Goal: Transaction & Acquisition: Download file/media

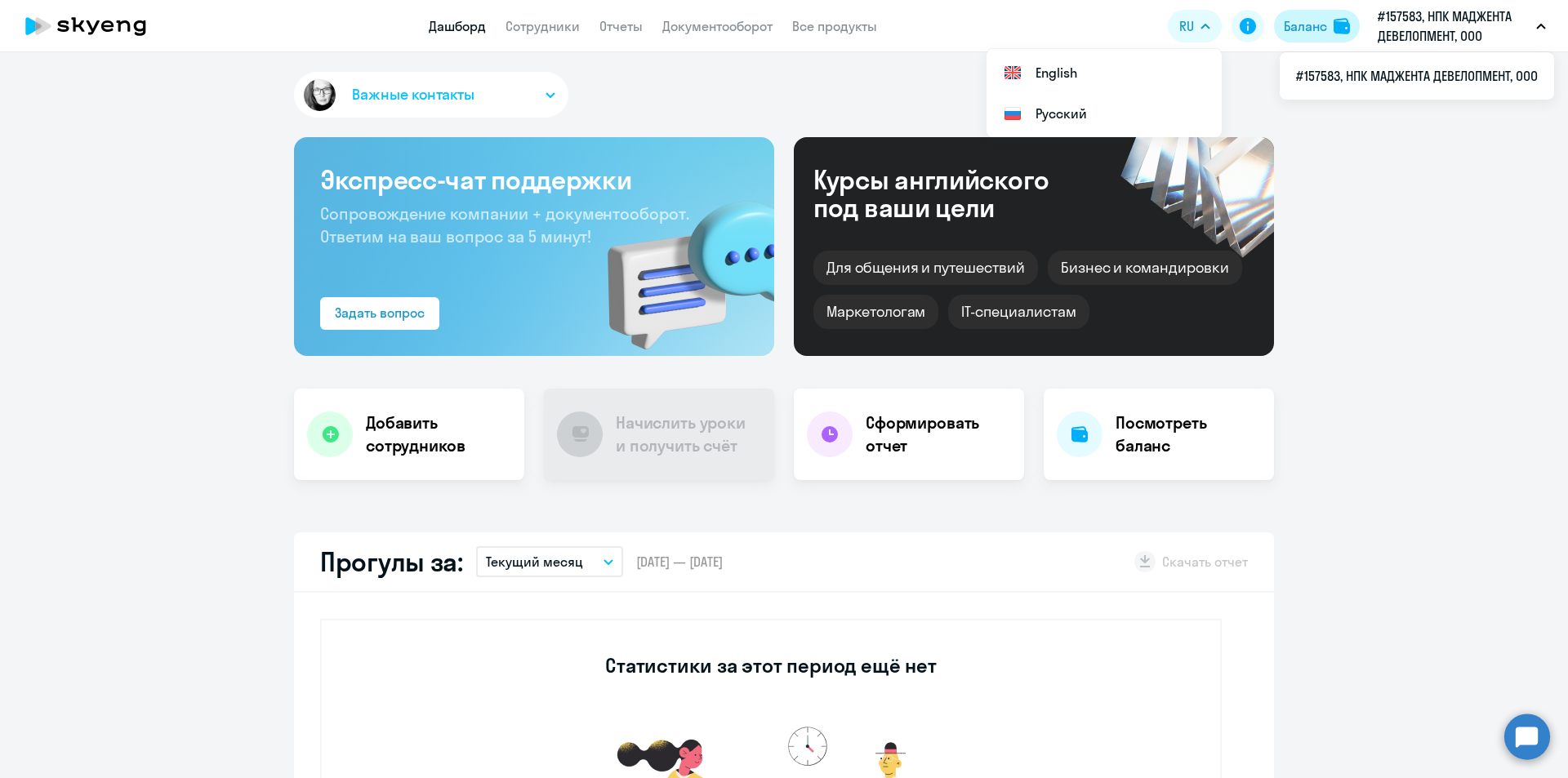
click at [1319, 22] on div "Баланс" at bounding box center [1306, 26] width 44 height 20
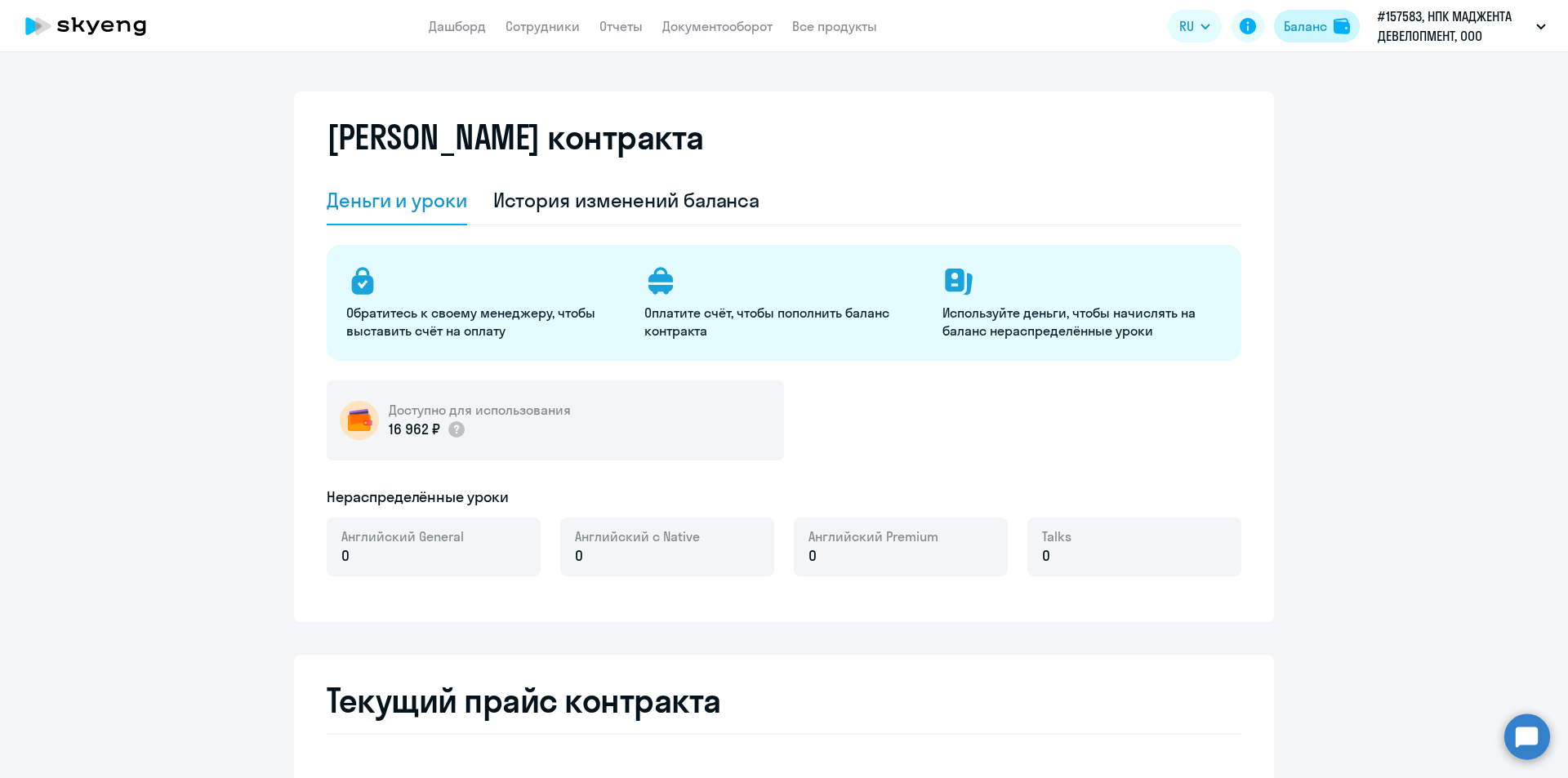
select select "english_adult_not_native_speaker"
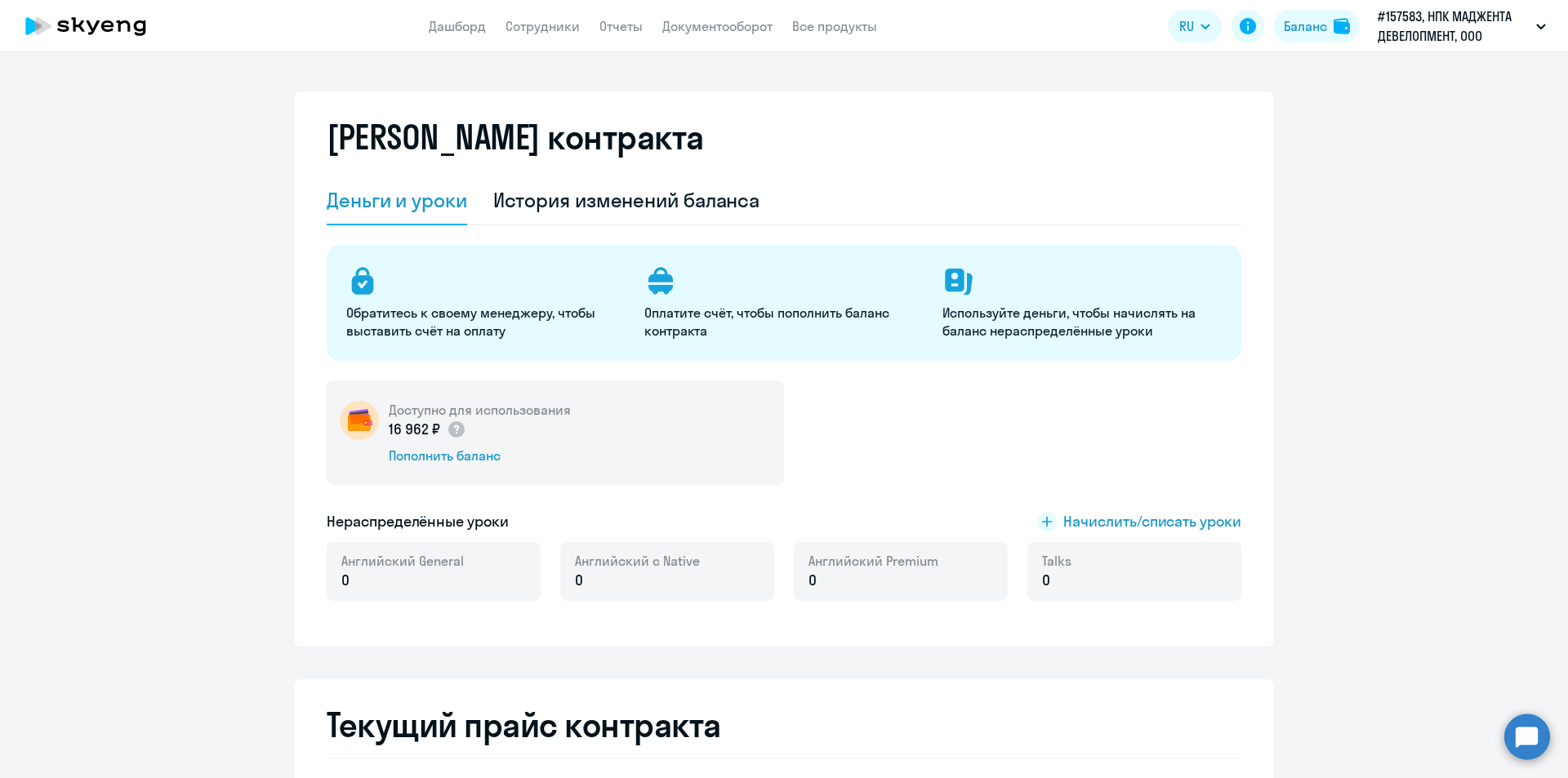
click at [1018, 334] on p "Используйте деньги, чтобы начислять на баланс нераспределённые уроки" at bounding box center [1081, 322] width 278 height 36
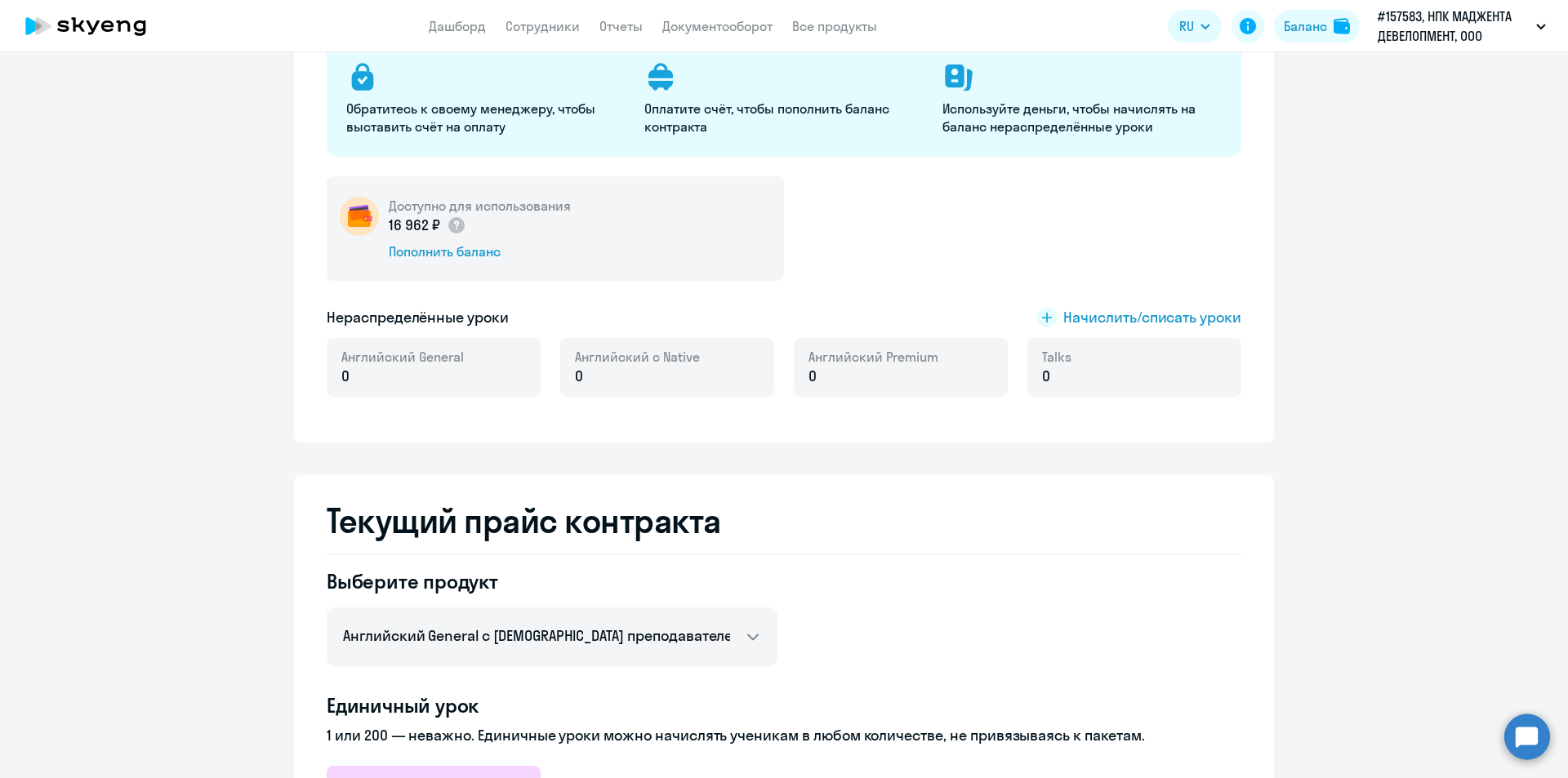
scroll to position [326, 0]
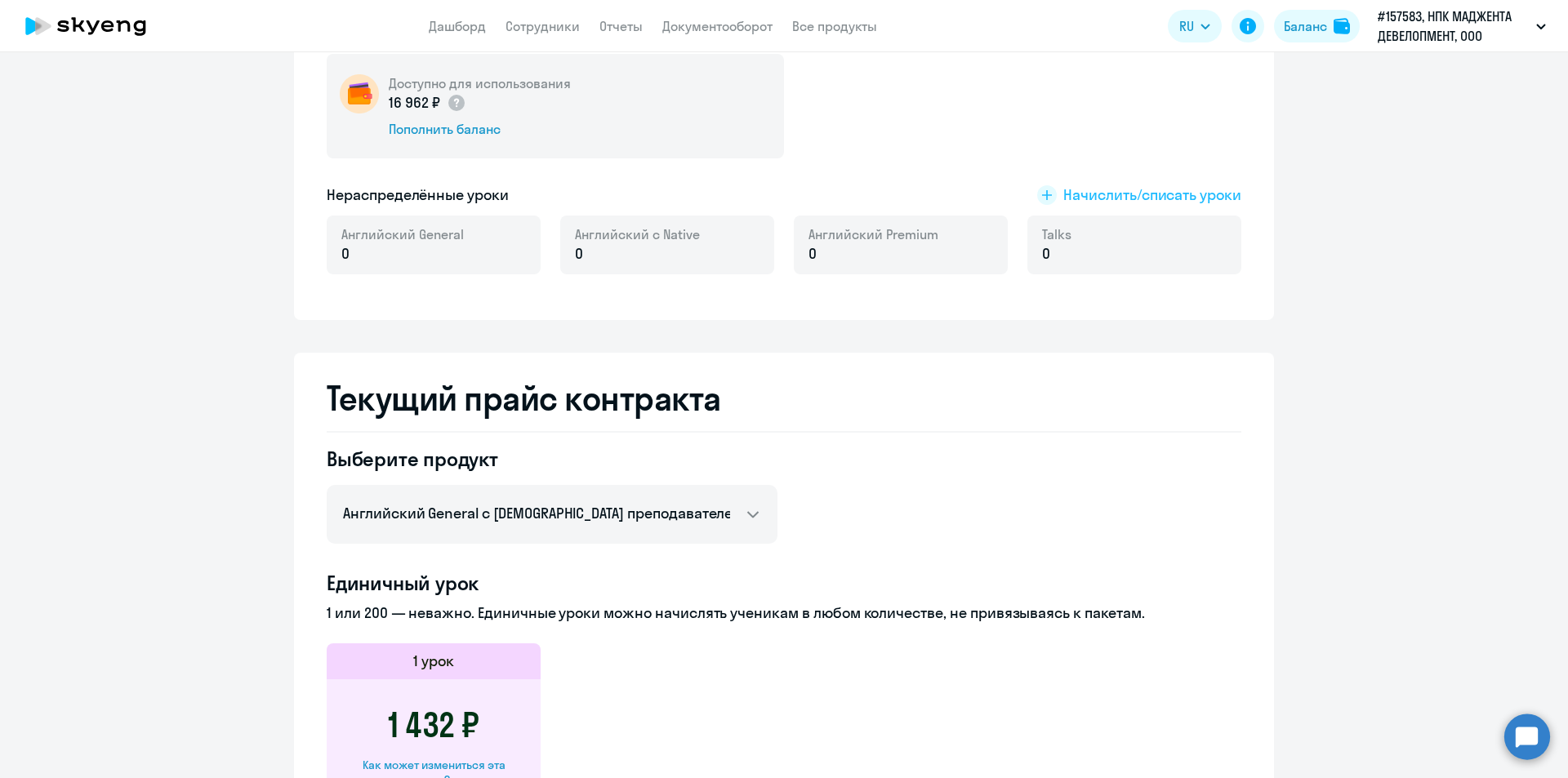
click at [1148, 192] on span "Начислить/списать уроки" at bounding box center [1153, 195] width 178 height 21
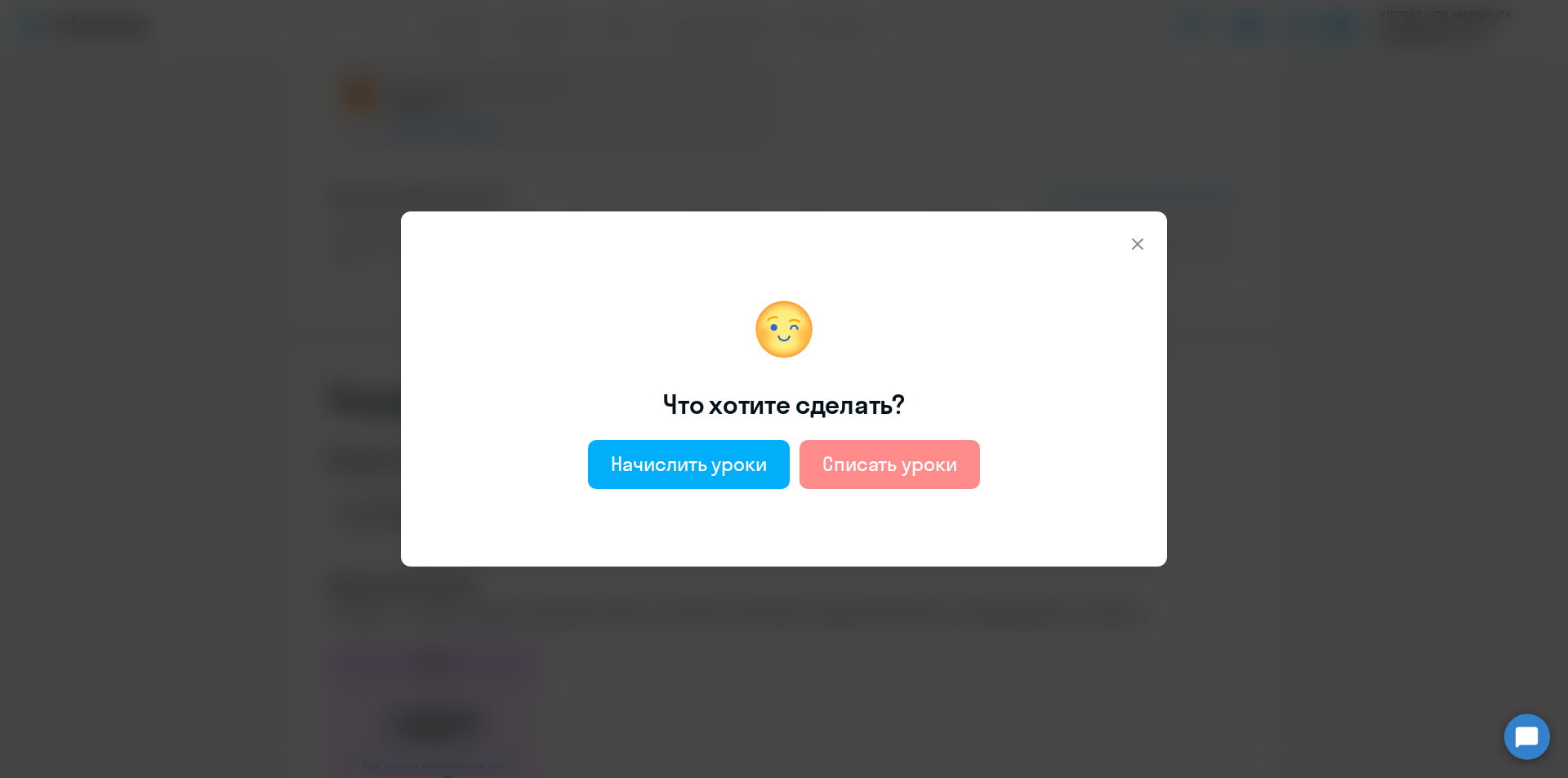
click at [890, 475] on div "Списать уроки" at bounding box center [890, 463] width 135 height 26
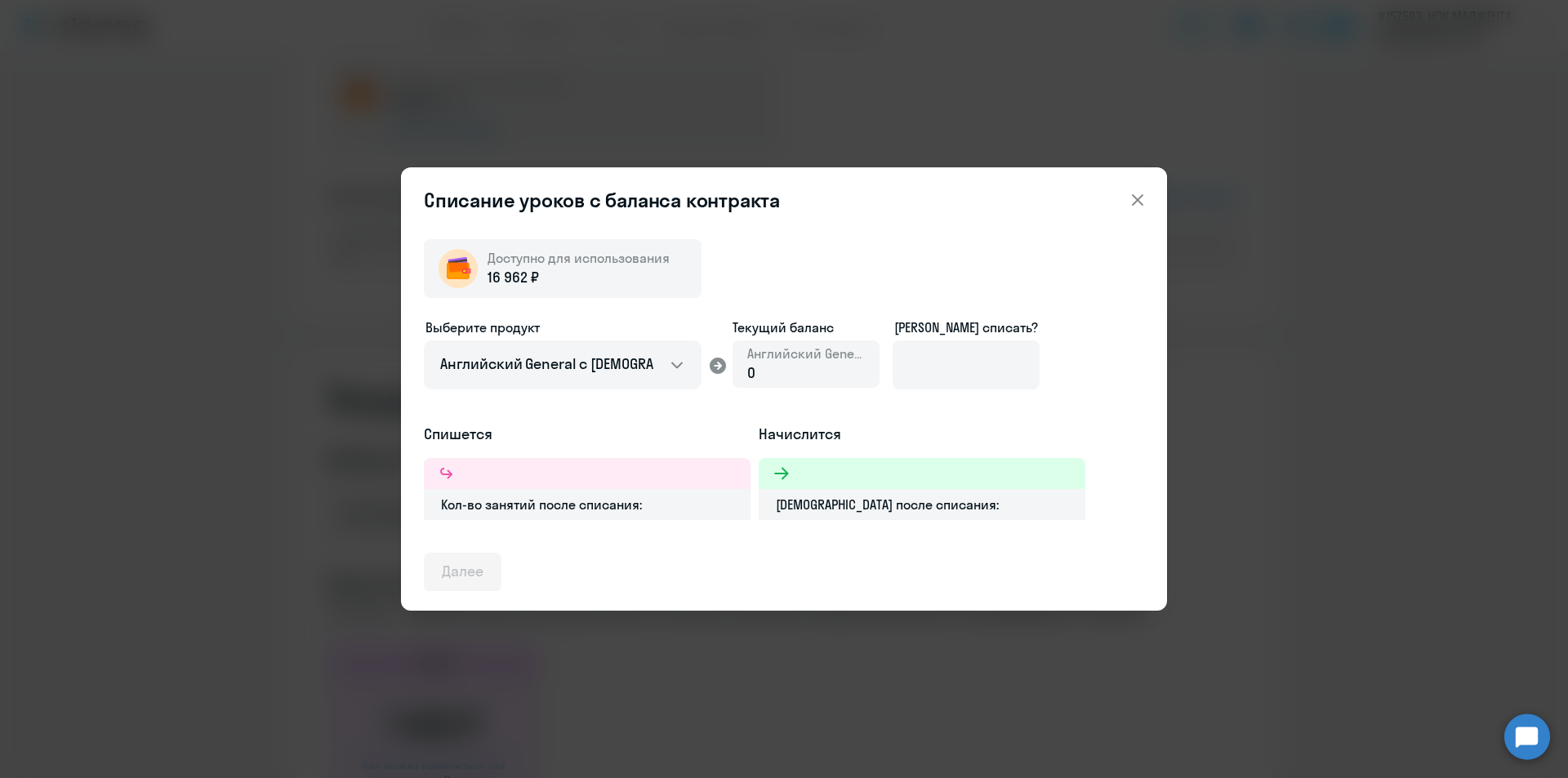
click at [619, 398] on ds-form-field "Выберите продукт Английский General с русскоговорящим преподавателем Английский…" at bounding box center [562, 360] width 278 height 85
drag, startPoint x: 809, startPoint y: 378, endPoint x: 942, endPoint y: 365, distance: 133.6
click at [813, 378] on div "0" at bounding box center [806, 373] width 118 height 21
click at [1001, 361] on input at bounding box center [966, 365] width 147 height 49
click at [927, 427] on h5 "Начислится" at bounding box center [922, 433] width 326 height 21
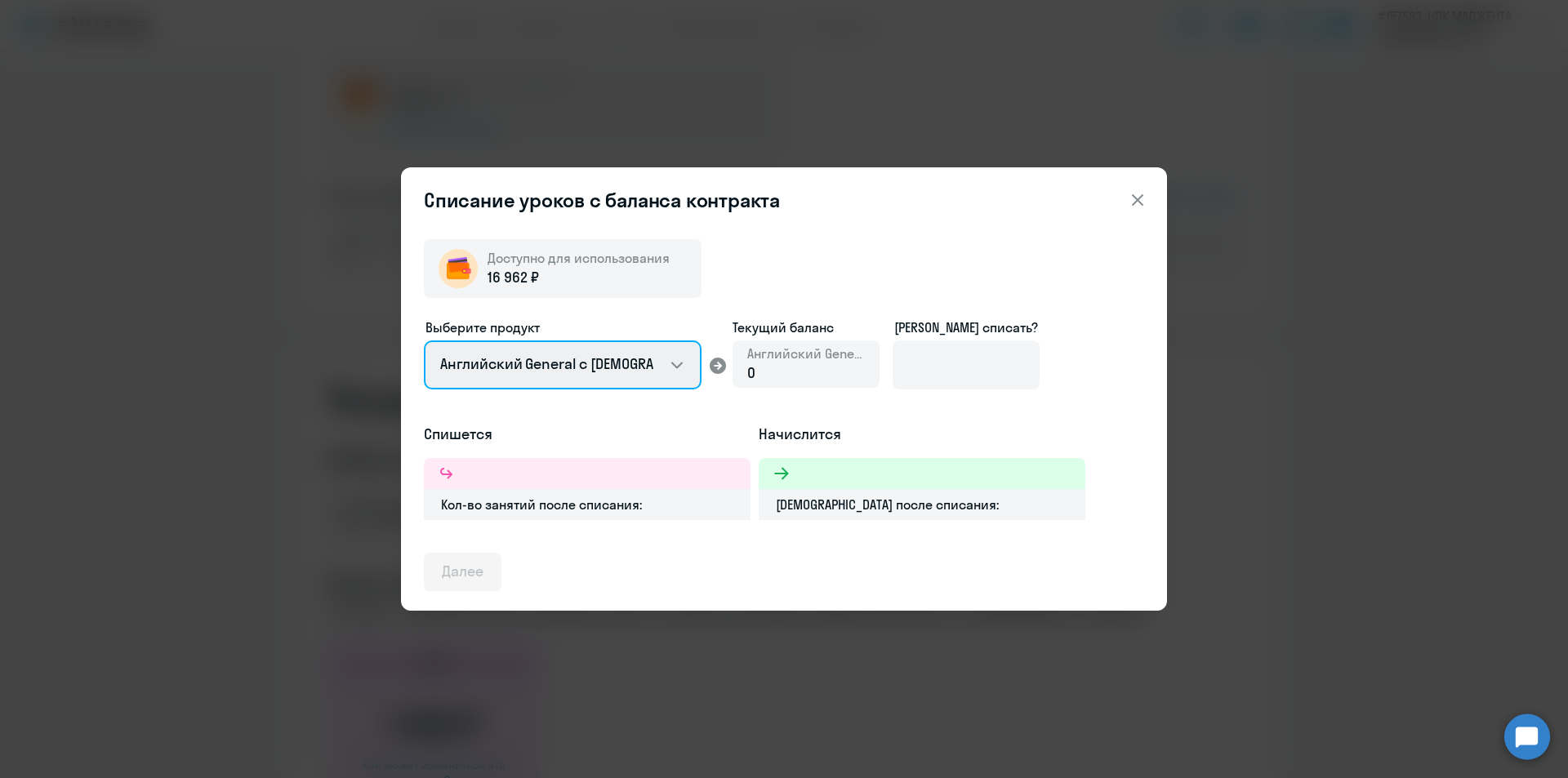
click at [671, 365] on select "Английский General с [DEMOGRAPHIC_DATA] преподавателем Английский General с [DE…" at bounding box center [562, 365] width 278 height 49
drag, startPoint x: 671, startPoint y: 365, endPoint x: 665, endPoint y: 384, distance: 19.9
click at [671, 365] on select "Английский General с [DEMOGRAPHIC_DATA] преподавателем Английский General с [DE…" at bounding box center [562, 365] width 278 height 49
click at [424, 341] on select "Английский General с [DEMOGRAPHIC_DATA] преподавателем Английский General с [DE…" at bounding box center [562, 365] width 278 height 49
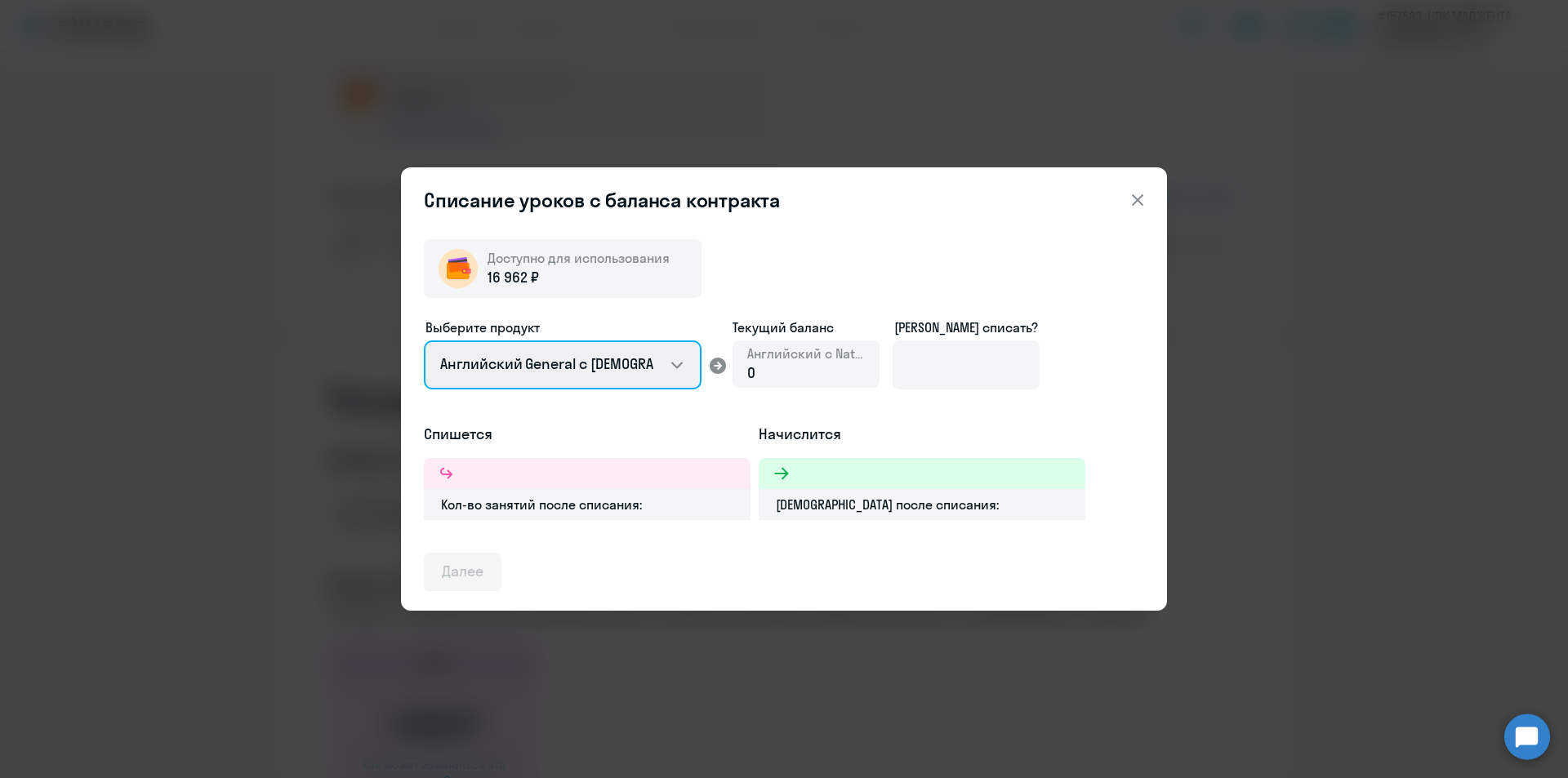
click at [694, 358] on select "Английский General с [DEMOGRAPHIC_DATA] преподавателем Английский General с [DE…" at bounding box center [562, 365] width 278 height 49
click at [424, 341] on select "Английский General с [DEMOGRAPHIC_DATA] преподавателем Английский General с [DE…" at bounding box center [562, 365] width 278 height 49
drag, startPoint x: 679, startPoint y: 374, endPoint x: 679, endPoint y: 388, distance: 14.0
click at [679, 381] on select "Английский General с [DEMOGRAPHIC_DATA] преподавателем Английский General с [DE…" at bounding box center [562, 365] width 278 height 49
click at [424, 341] on select "Английский General с [DEMOGRAPHIC_DATA] преподавателем Английский General с [DE…" at bounding box center [562, 365] width 278 height 49
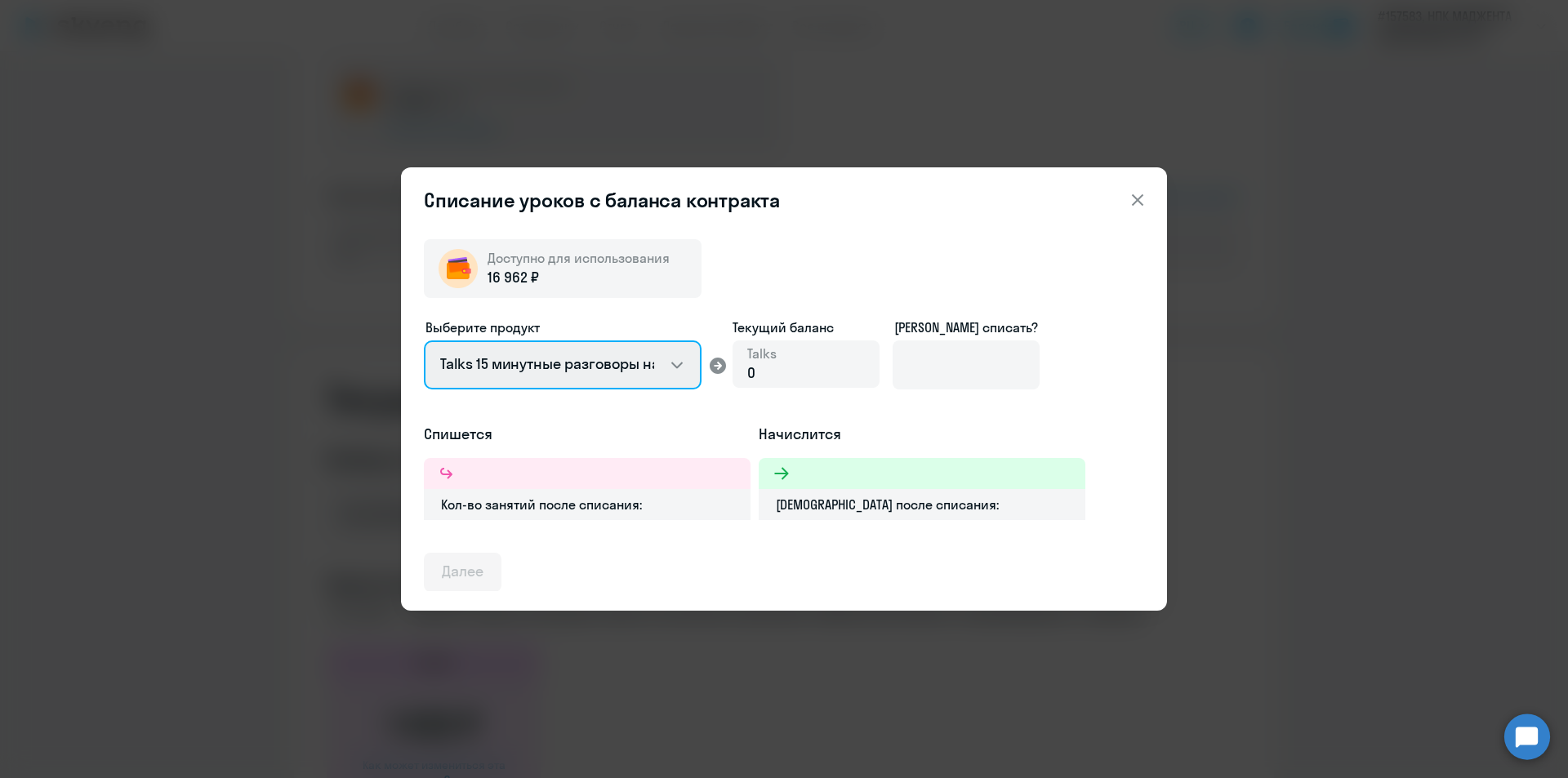
click at [680, 366] on select "Английский General с [DEMOGRAPHIC_DATA] преподавателем Английский General с [DE…" at bounding box center [562, 365] width 278 height 49
select select "english_adult_not_native_speaker"
click at [424, 341] on select "Английский General с [DEMOGRAPHIC_DATA] преподавателем Английский General с [DE…" at bounding box center [562, 365] width 278 height 49
drag, startPoint x: 698, startPoint y: 406, endPoint x: 722, endPoint y: 402, distance: 24.3
click at [703, 405] on div "Выберите продукт Английский General с русскоговорящим преподавателем Английский…" at bounding box center [784, 370] width 720 height 106
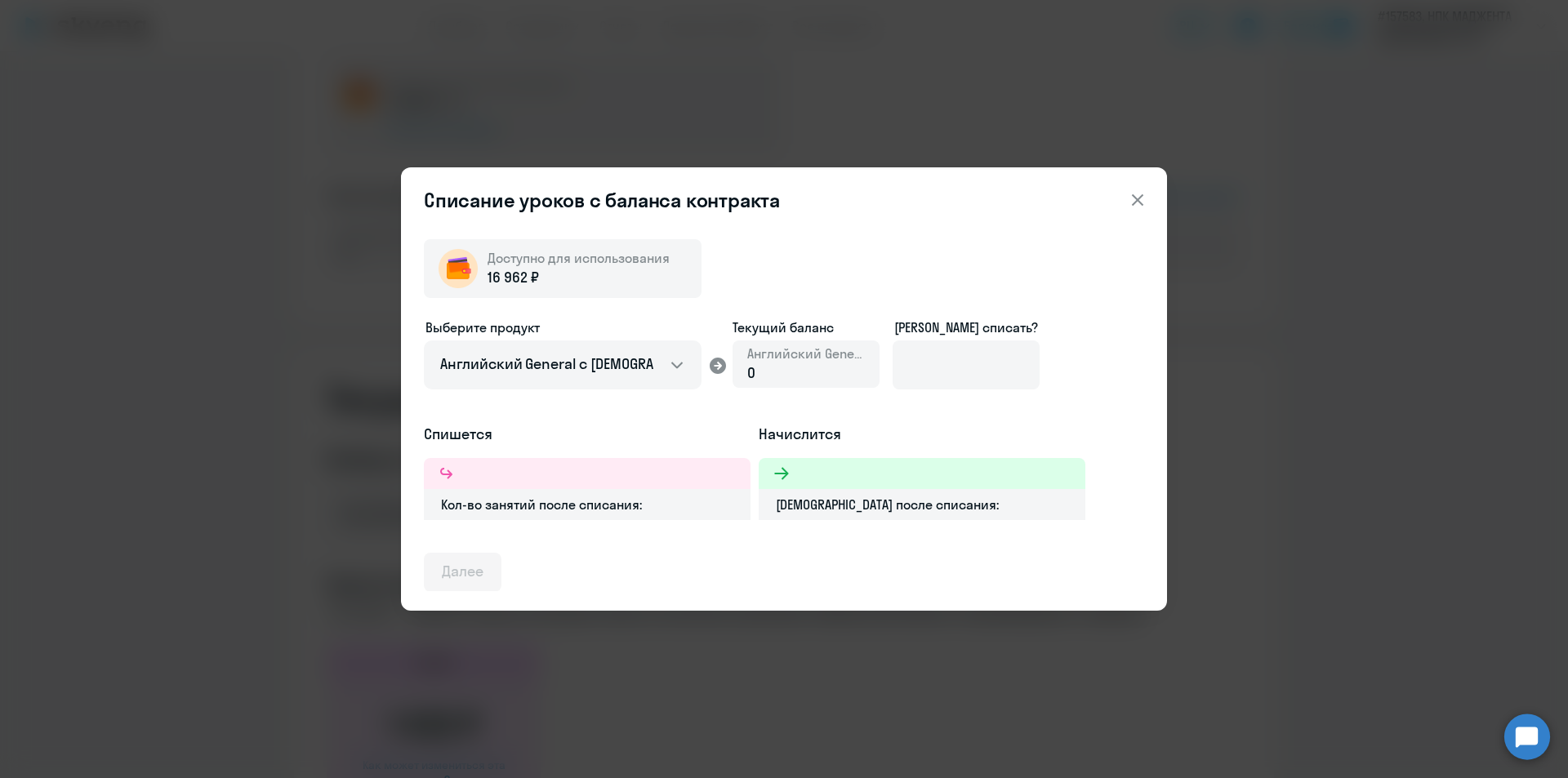
click at [620, 489] on div "Кол-во занятий после списания:" at bounding box center [587, 504] width 326 height 31
click at [615, 516] on div "Кол-во занятий после списания:" at bounding box center [587, 504] width 326 height 31
click at [1125, 204] on button at bounding box center [1138, 200] width 33 height 33
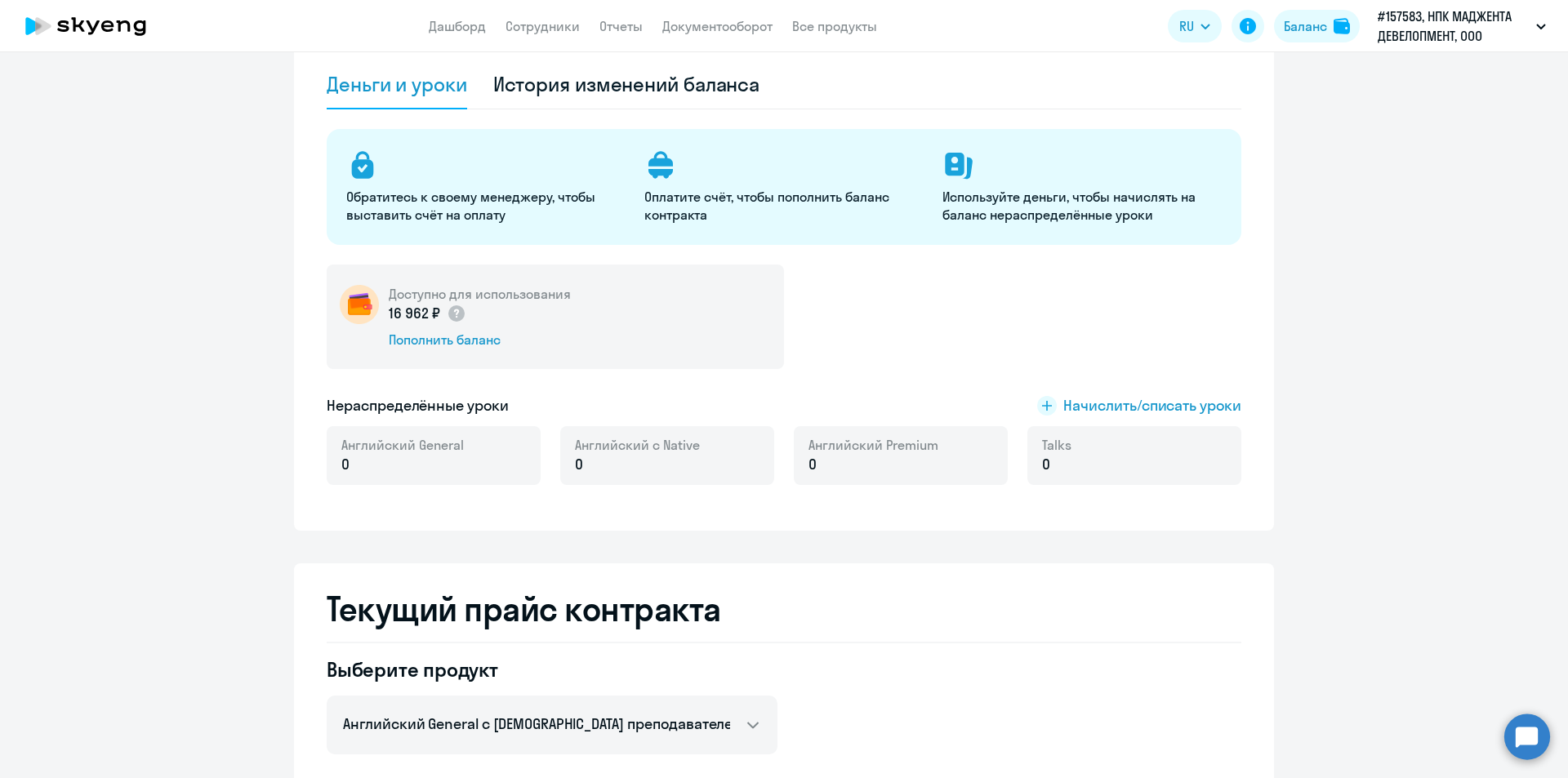
scroll to position [0, 0]
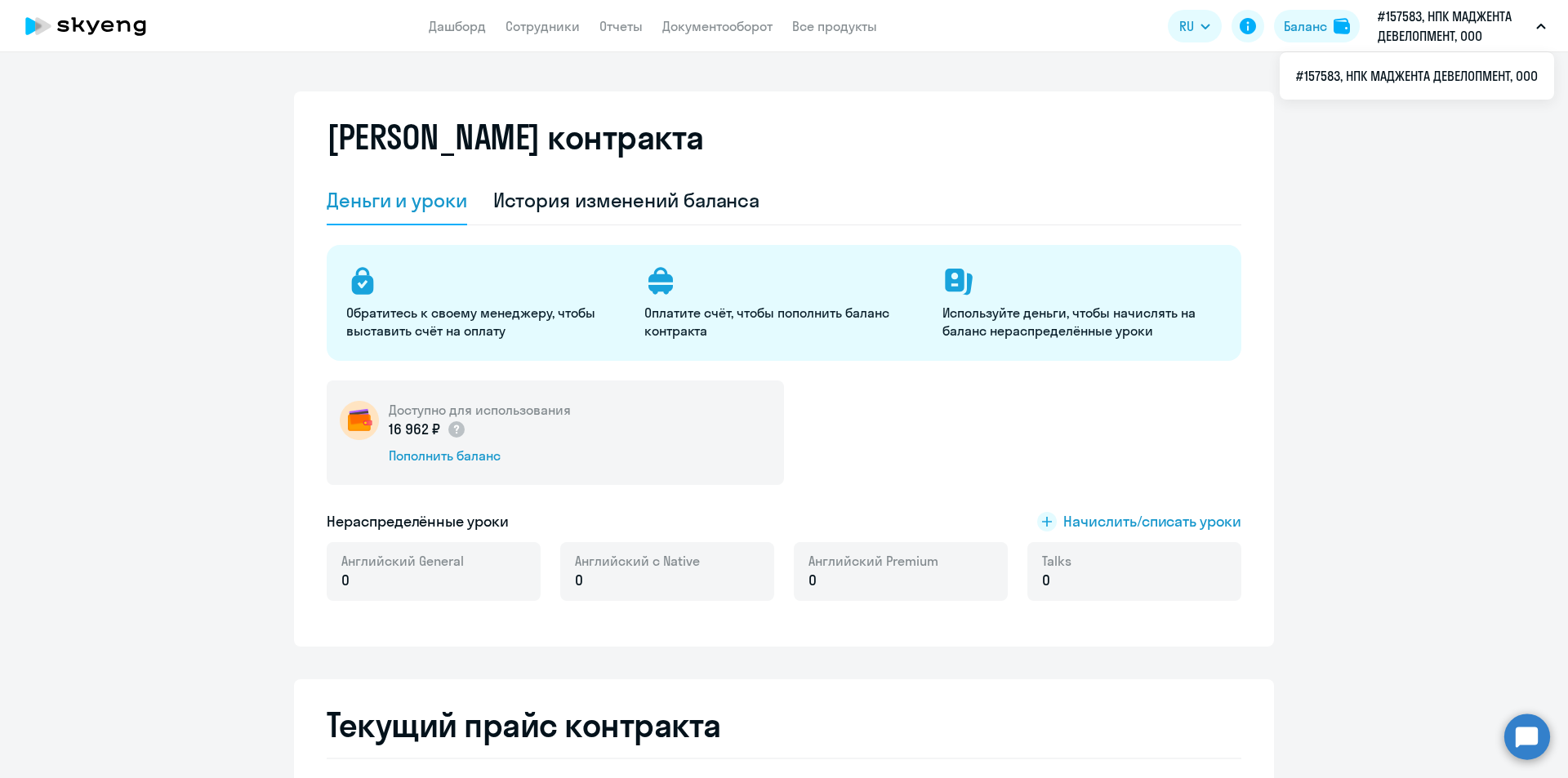
click at [1474, 36] on p "#157583, НПК МАДЖЕНТА ДЕВЕЛОПМЕНТ, ООО" at bounding box center [1454, 25] width 152 height 39
click at [852, 27] on link "Все продукты" at bounding box center [835, 26] width 85 height 16
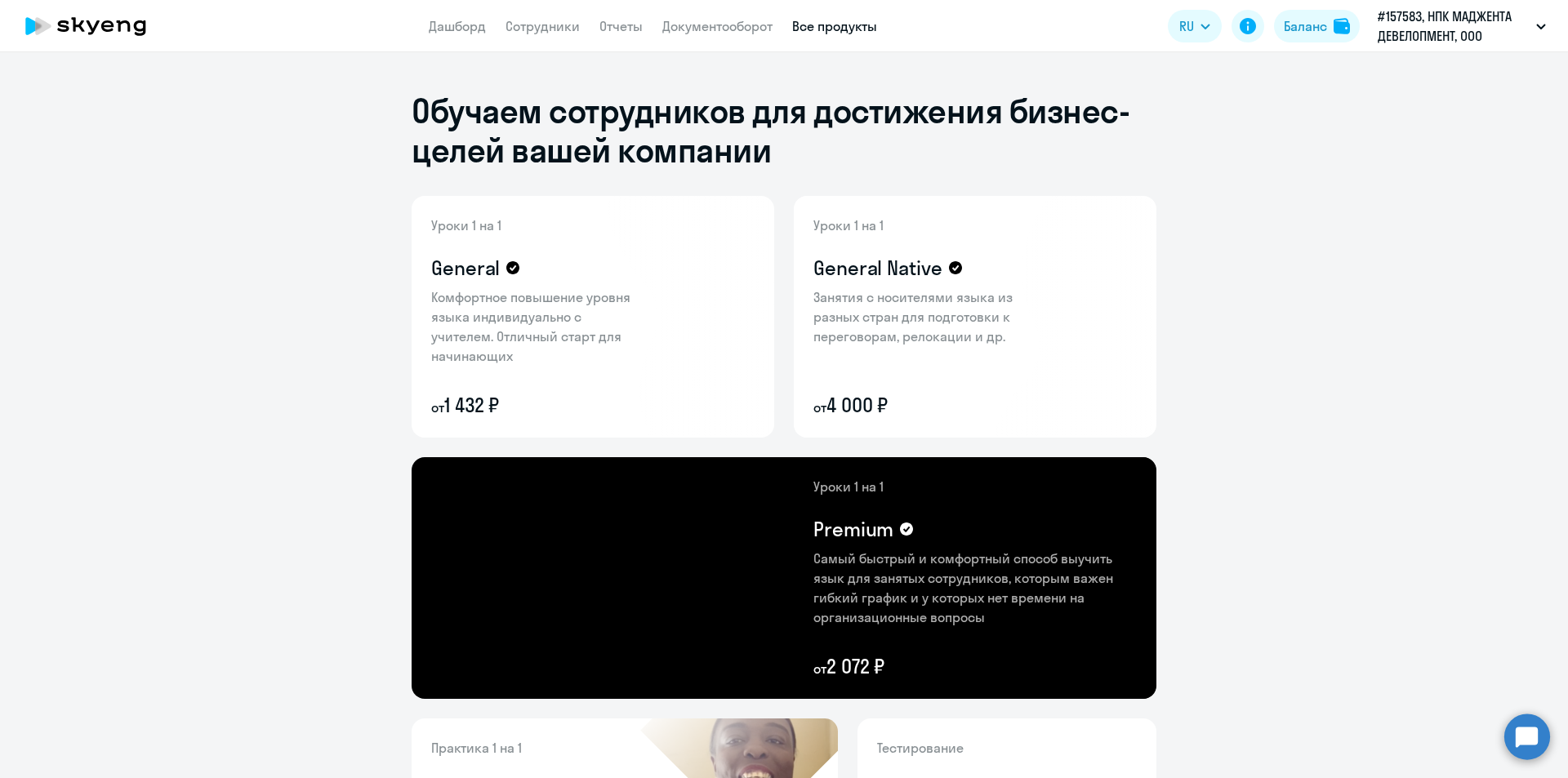
click at [742, 36] on app-header "Дашборд Сотрудники Отчеты Документооборот Все продукты Дашборд Сотрудники Отчет…" at bounding box center [784, 26] width 1568 height 53
click at [745, 29] on link "Документооборот" at bounding box center [717, 26] width 111 height 16
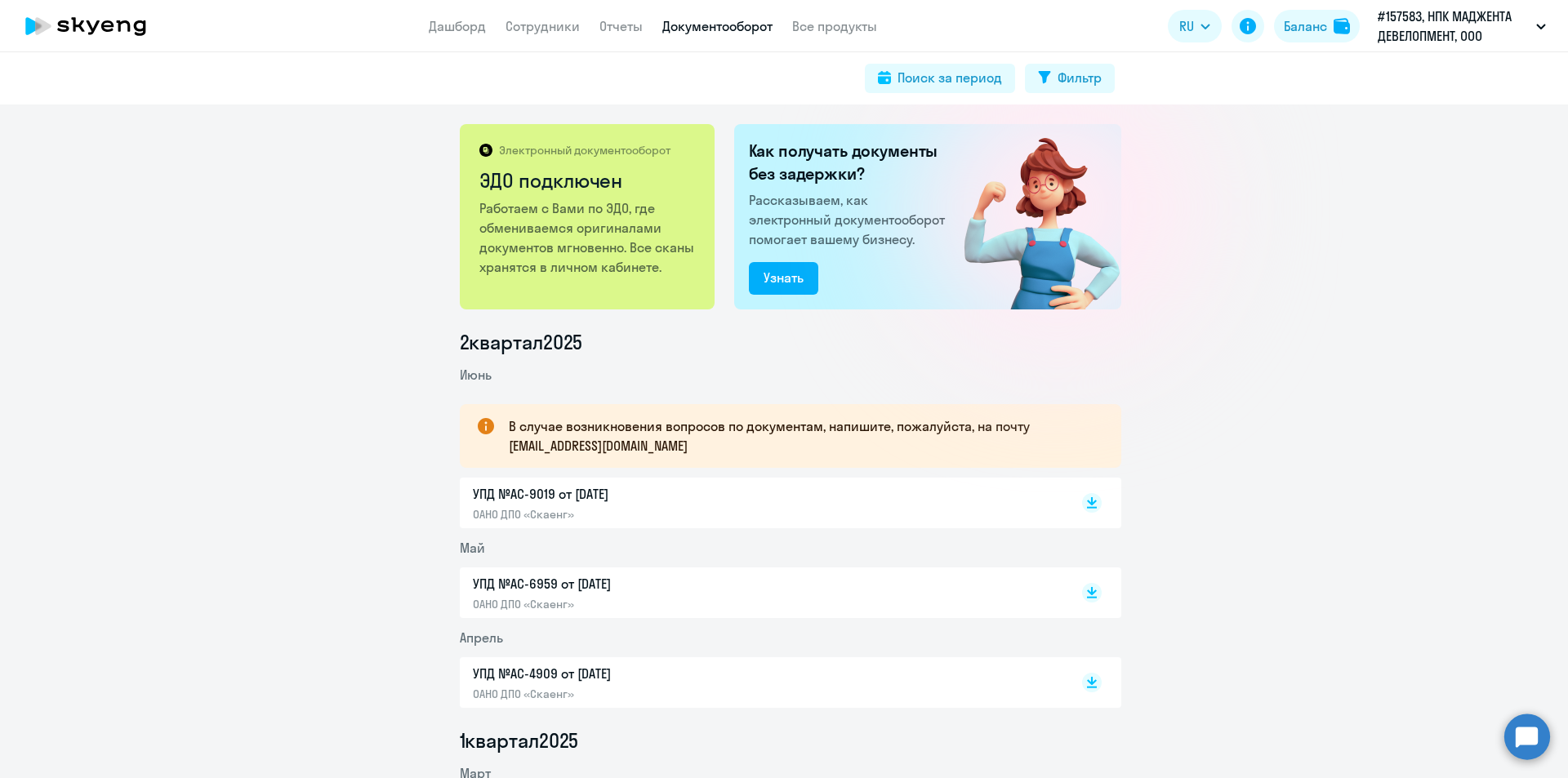
scroll to position [82, 0]
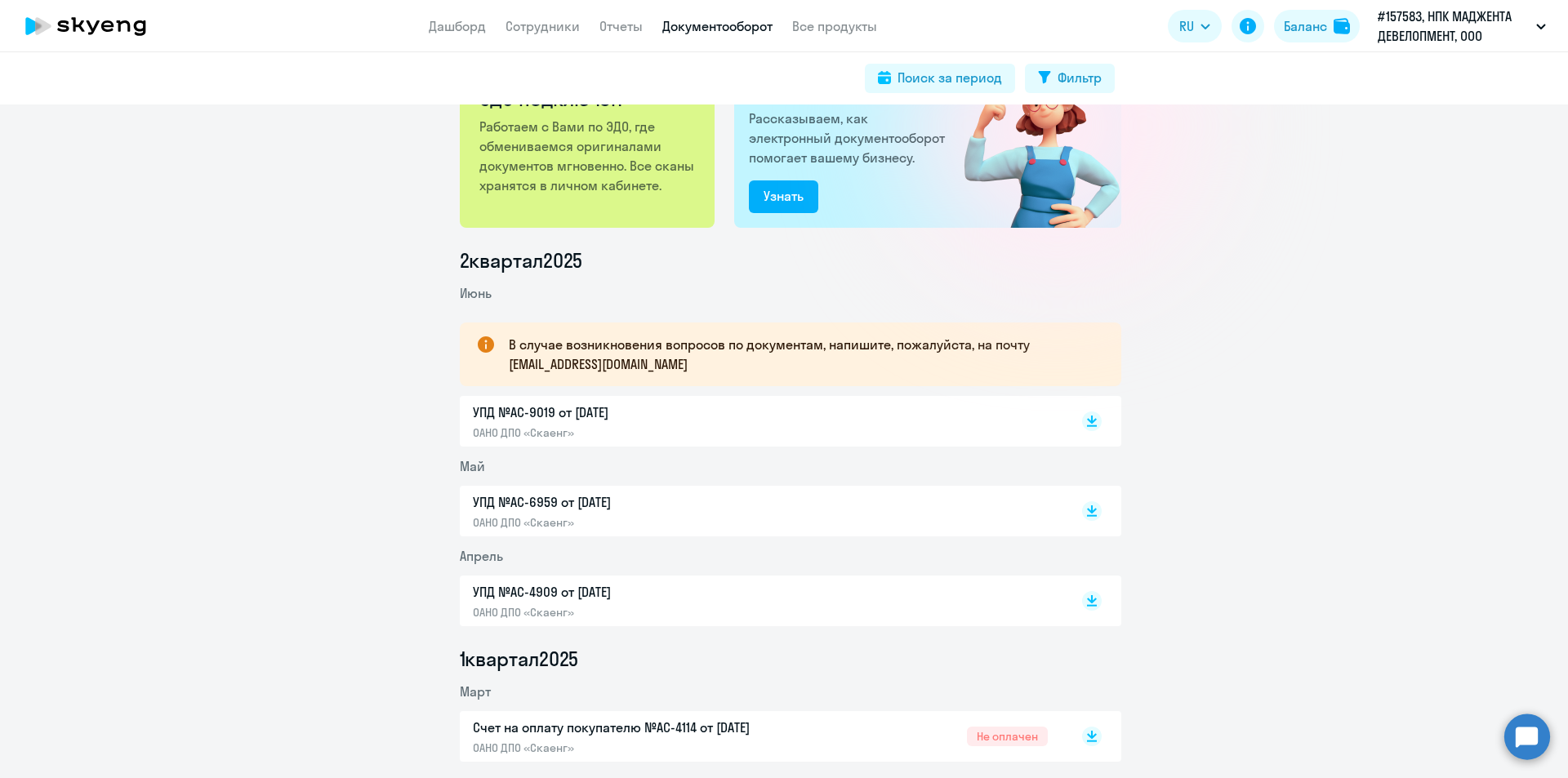
drag, startPoint x: 604, startPoint y: 353, endPoint x: 631, endPoint y: 350, distance: 27.2
click at [605, 353] on p "В случае возникновения вопросов по документам, напишите, пожалуйста, на почту […" at bounding box center [800, 354] width 583 height 39
click at [607, 413] on p "УПД №AC-9019 от [DATE]" at bounding box center [644, 413] width 343 height 20
click at [1090, 513] on rect at bounding box center [1092, 511] width 20 height 20
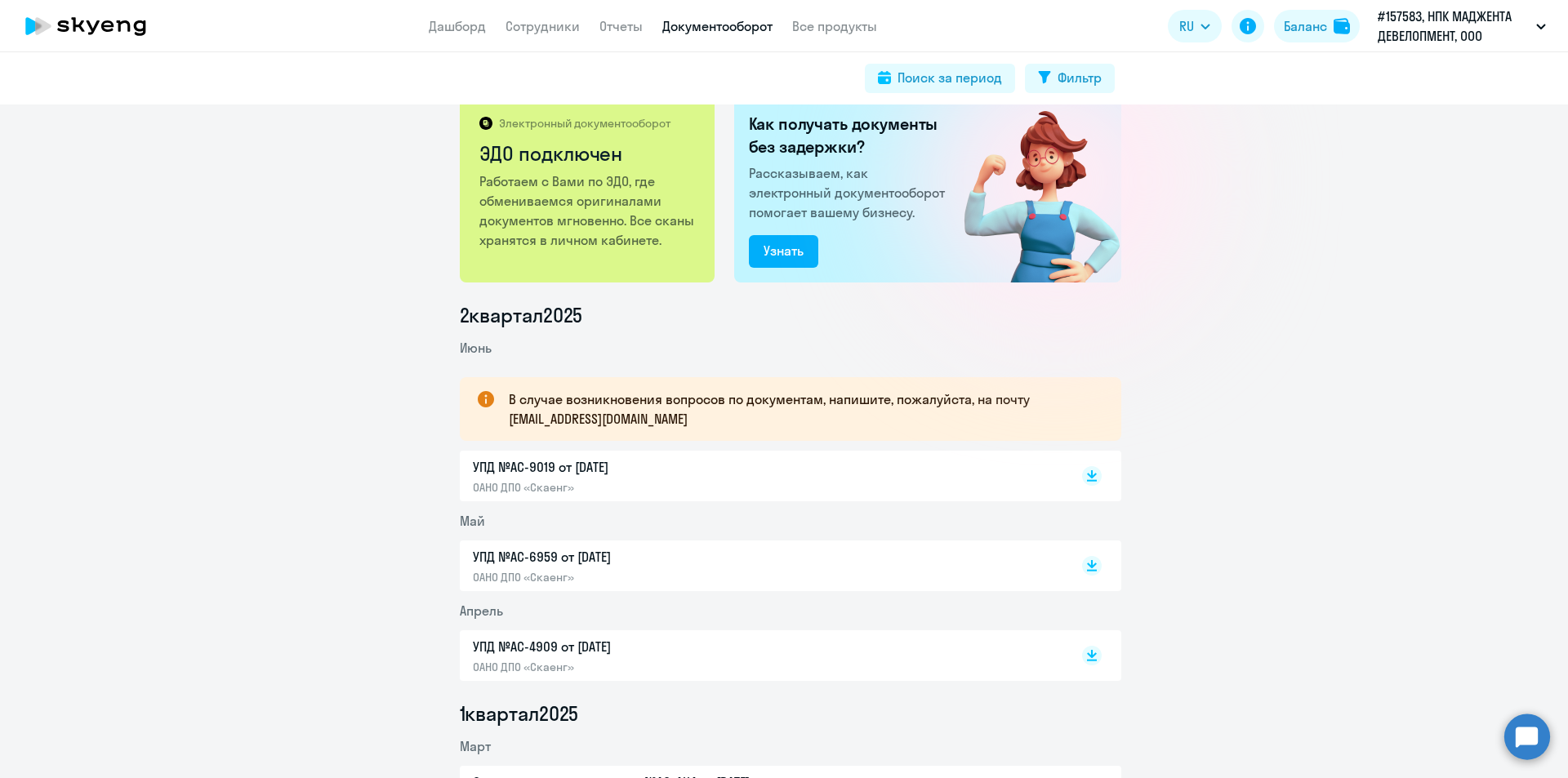
scroll to position [0, 0]
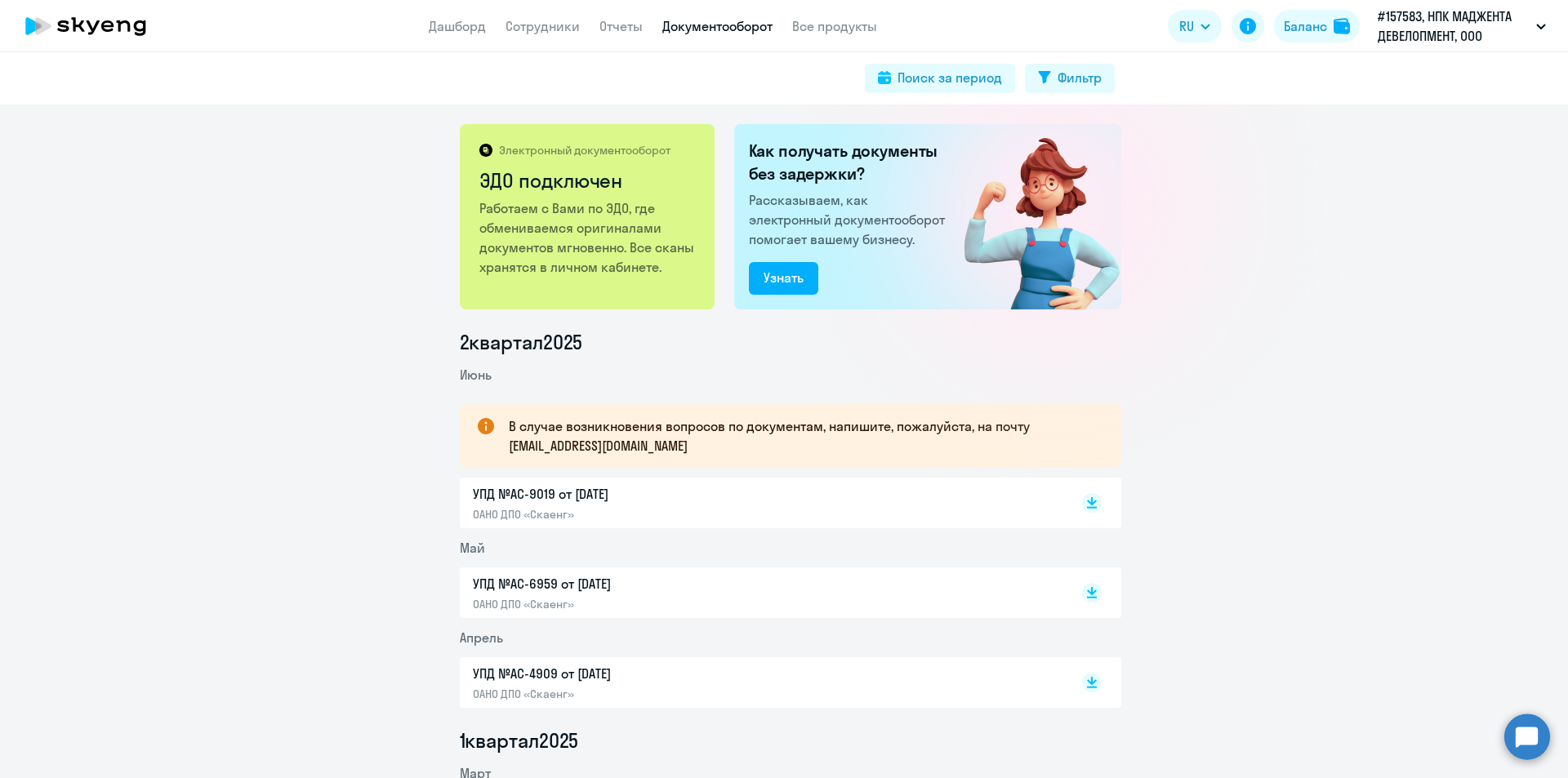
click at [814, 153] on h2 "Как получать документы без задержки?" at bounding box center [850, 162] width 202 height 45
drag, startPoint x: 635, startPoint y: 445, endPoint x: 500, endPoint y: 447, distance: 135.0
click at [500, 447] on div "В случае возникновения вопросов по документам, напишите, пожалуйста, на почту […" at bounding box center [790, 436] width 661 height 63
click at [496, 453] on div "В случае возникновения вопросов по документам, напишите, пожалуйста, на почту […" at bounding box center [790, 436] width 661 height 63
drag, startPoint x: 497, startPoint y: 452, endPoint x: 641, endPoint y: 450, distance: 144.0
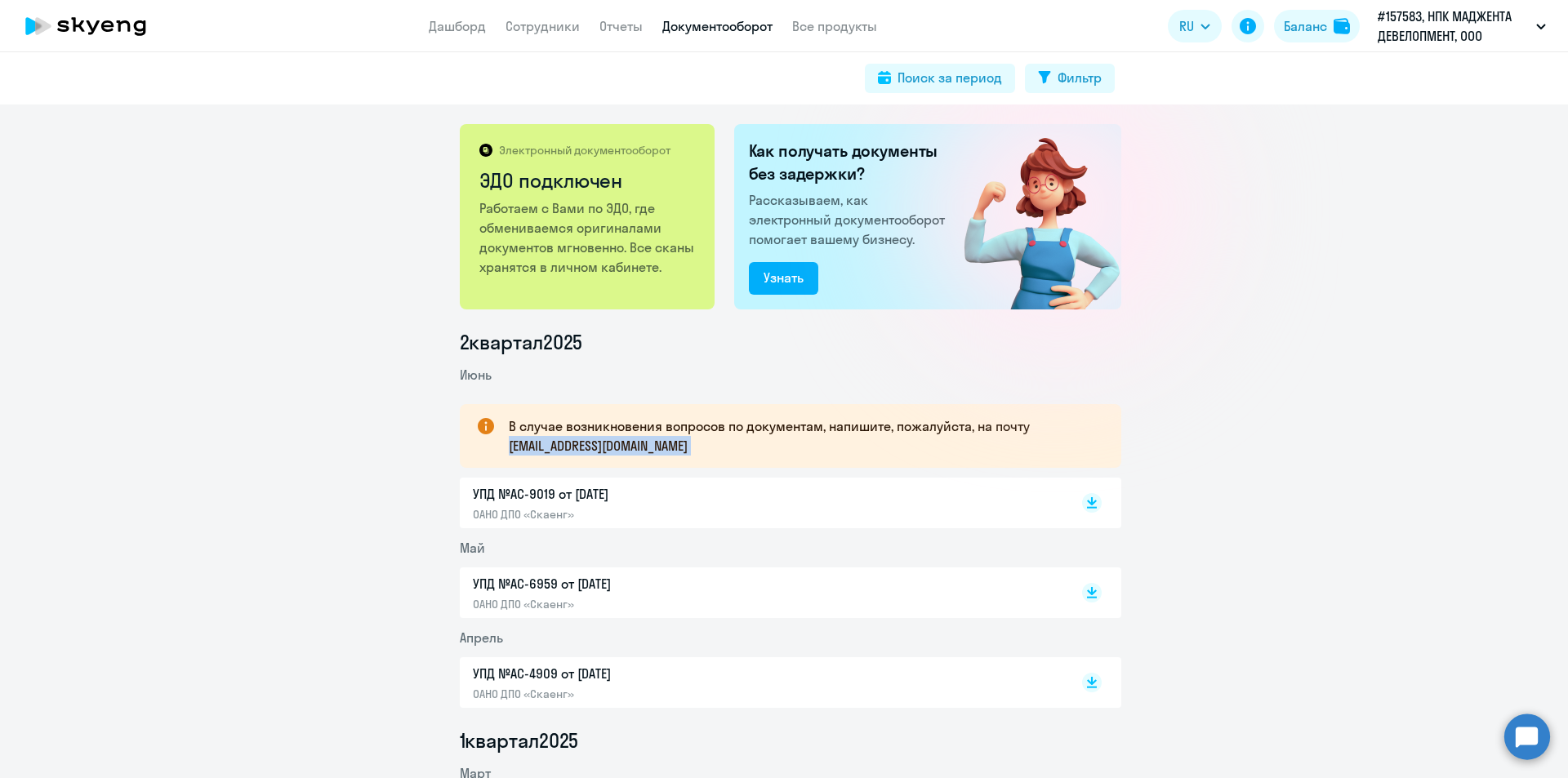
click at [641, 450] on div "В случае возникновения вопросов по документам, напишите, пожалуйста, на почту […" at bounding box center [790, 436] width 661 height 63
click at [1185, 284] on div "Электронный документооборот ЭДО подключен Работаем с Вами по ЭДО, где обменивае…" at bounding box center [784, 441] width 1568 height 674
click at [1284, 258] on div "Электронный документооборот ЭДО подключен Работаем с Вами по ЭДО, где обменивае…" at bounding box center [784, 441] width 1568 height 674
click at [1270, 283] on div "Электронный документооборот ЭДО подключен Работаем с Вами по ЭДО, где обменивае…" at bounding box center [784, 441] width 1568 height 674
